Goal: Complete application form: Complete application form

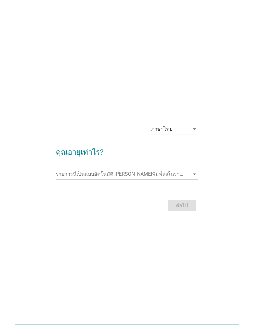
click at [194, 132] on icon "arrow_drop_down" at bounding box center [194, 129] width 8 height 8
click at [225, 120] on div "ภาษาไทย arrow_drop_down คุณอายุเท่าไร? รายการนี้เป็นแบบอัตโนมัติ [PERSON_NAME]พ…" at bounding box center [127, 166] width 228 height 104
click at [189, 174] on input "รายการนี้เป็นแบบอัตโนมัติ คุณสามารถพิมพ์ลงในรายการนี้" at bounding box center [123, 174] width 134 height 10
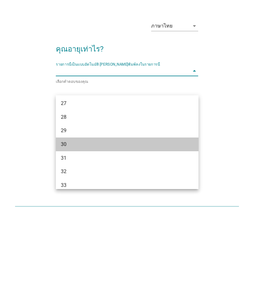
scroll to position [126, 0]
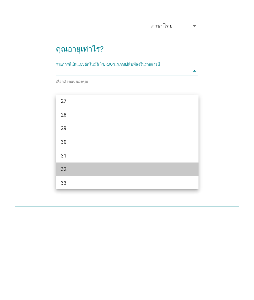
click at [59, 249] on div "32" at bounding box center [127, 256] width 142 height 14
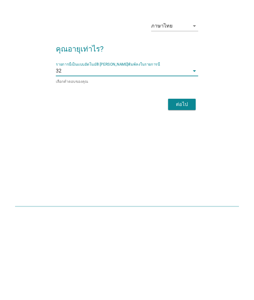
click at [191, 185] on button "ต่อไป" at bounding box center [182, 190] width 28 height 11
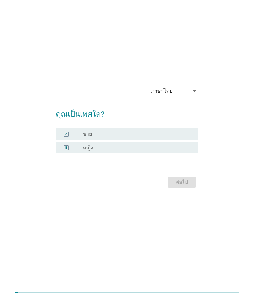
scroll to position [0, 0]
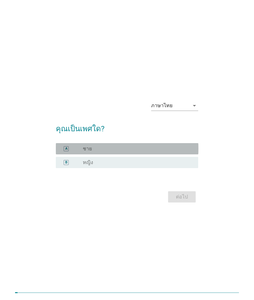
click at [190, 152] on div "radio_button_unchecked ชาย" at bounding box center [138, 149] width 110 height 6
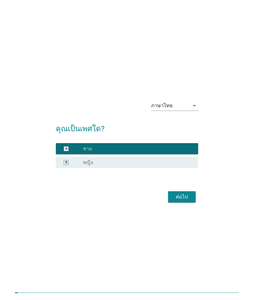
click at [181, 201] on div "ต่อไป" at bounding box center [182, 197] width 18 height 8
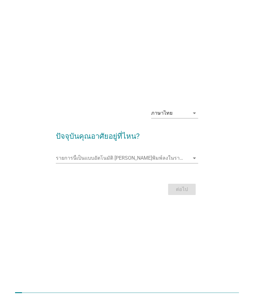
click at [195, 162] on icon "arrow_drop_down" at bounding box center [194, 159] width 8 height 8
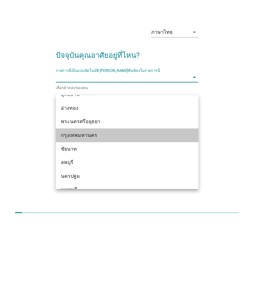
scroll to position [502, 0]
click at [180, 208] on div "กรุงเทพมหานคร" at bounding box center [127, 215] width 142 height 14
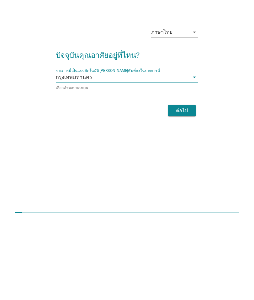
click at [195, 185] on button "ต่อไป" at bounding box center [182, 190] width 28 height 11
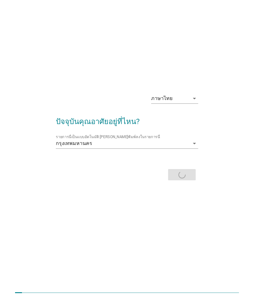
scroll to position [0, 0]
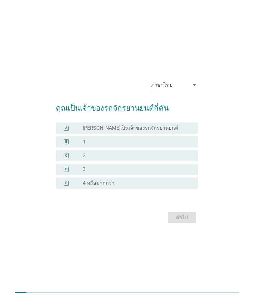
click at [187, 145] on div "radio_button_unchecked 1" at bounding box center [135, 142] width 105 height 6
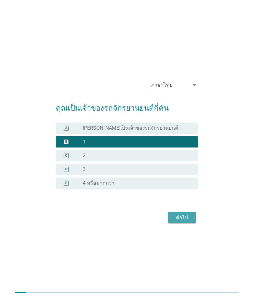
click at [184, 222] on div "ต่อไป" at bounding box center [182, 218] width 18 height 8
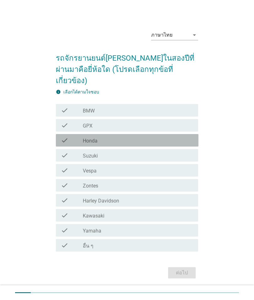
click at [182, 144] on div "check_box_outline_blank Honda" at bounding box center [138, 141] width 110 height 8
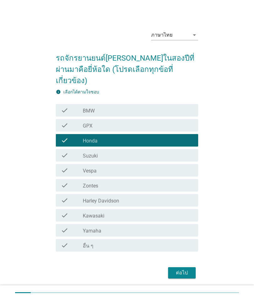
click at [185, 277] on div "ต่อไป" at bounding box center [182, 273] width 18 height 8
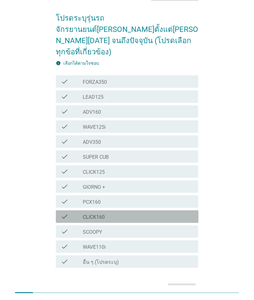
scroll to position [38, 0]
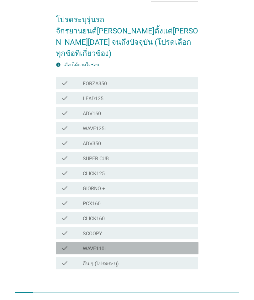
click at [177, 245] on div "check_box_outline_blank WAVE110i" at bounding box center [138, 249] width 110 height 8
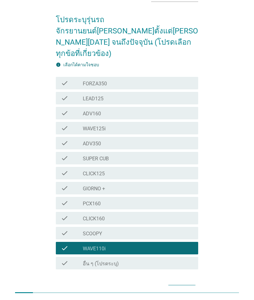
click at [183, 287] on div "ต่อไป" at bounding box center [182, 291] width 18 height 8
